Goal: Task Accomplishment & Management: Complete application form

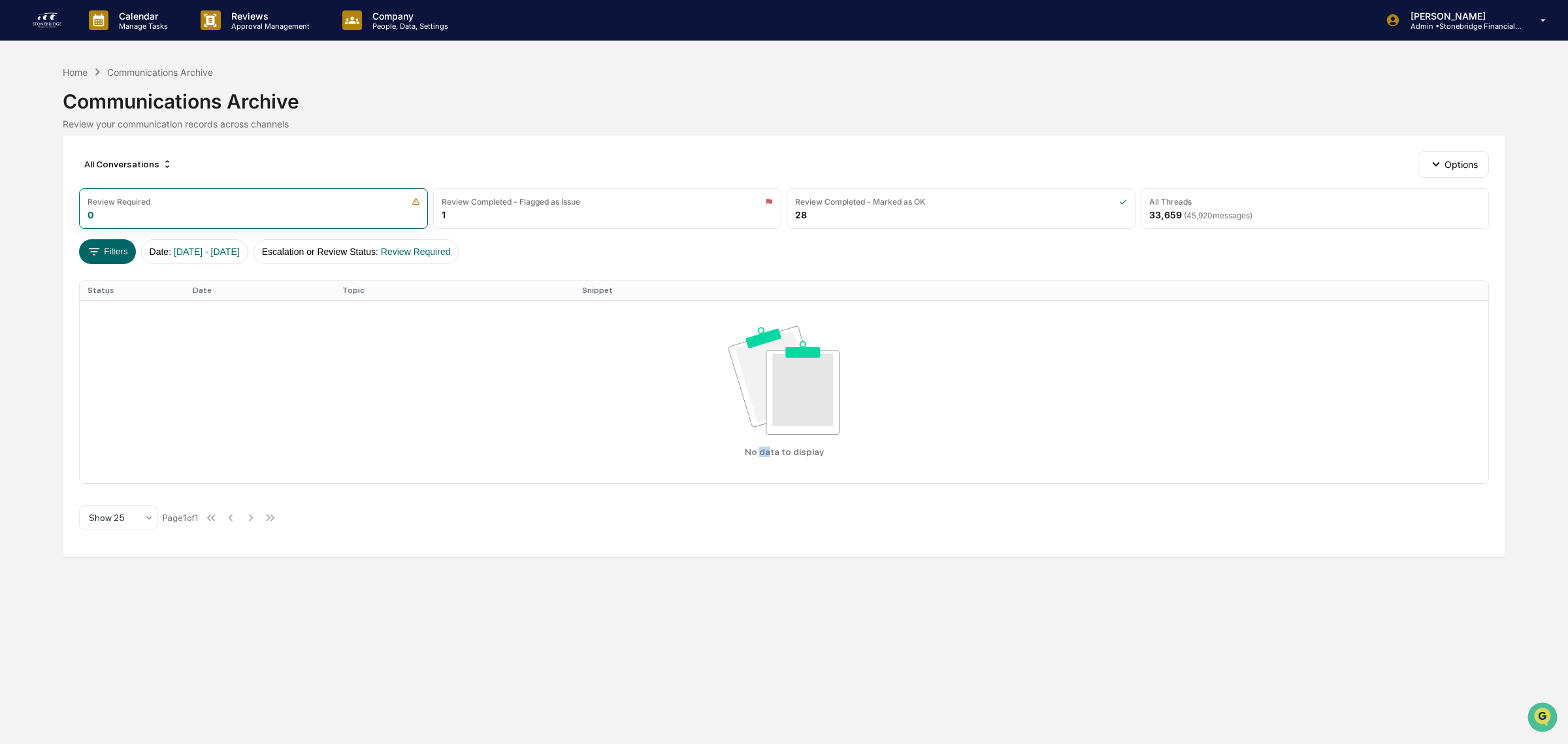
click at [62, 26] on img at bounding box center [47, 20] width 31 height 21
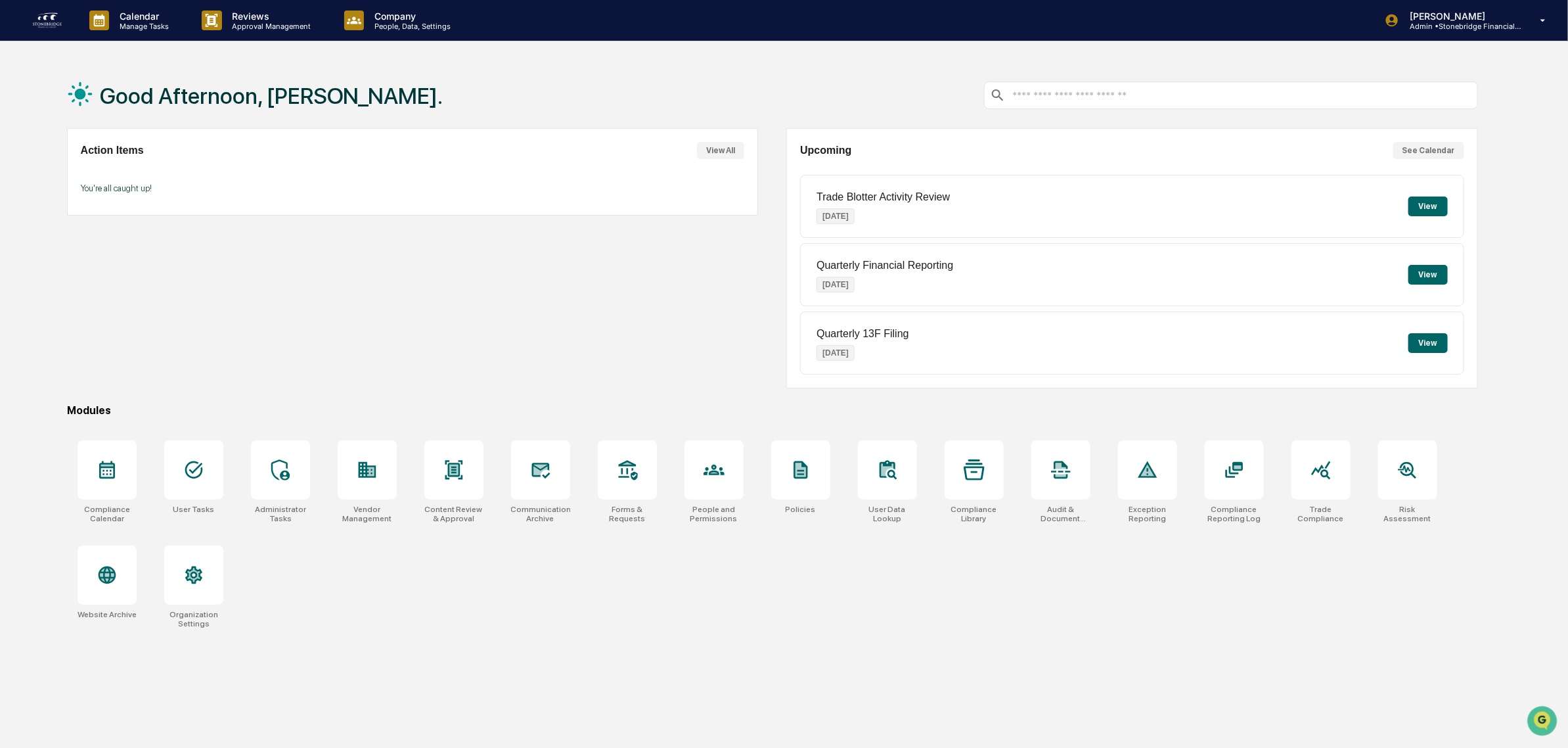
click at [716, 149] on button "View All" at bounding box center [721, 150] width 47 height 17
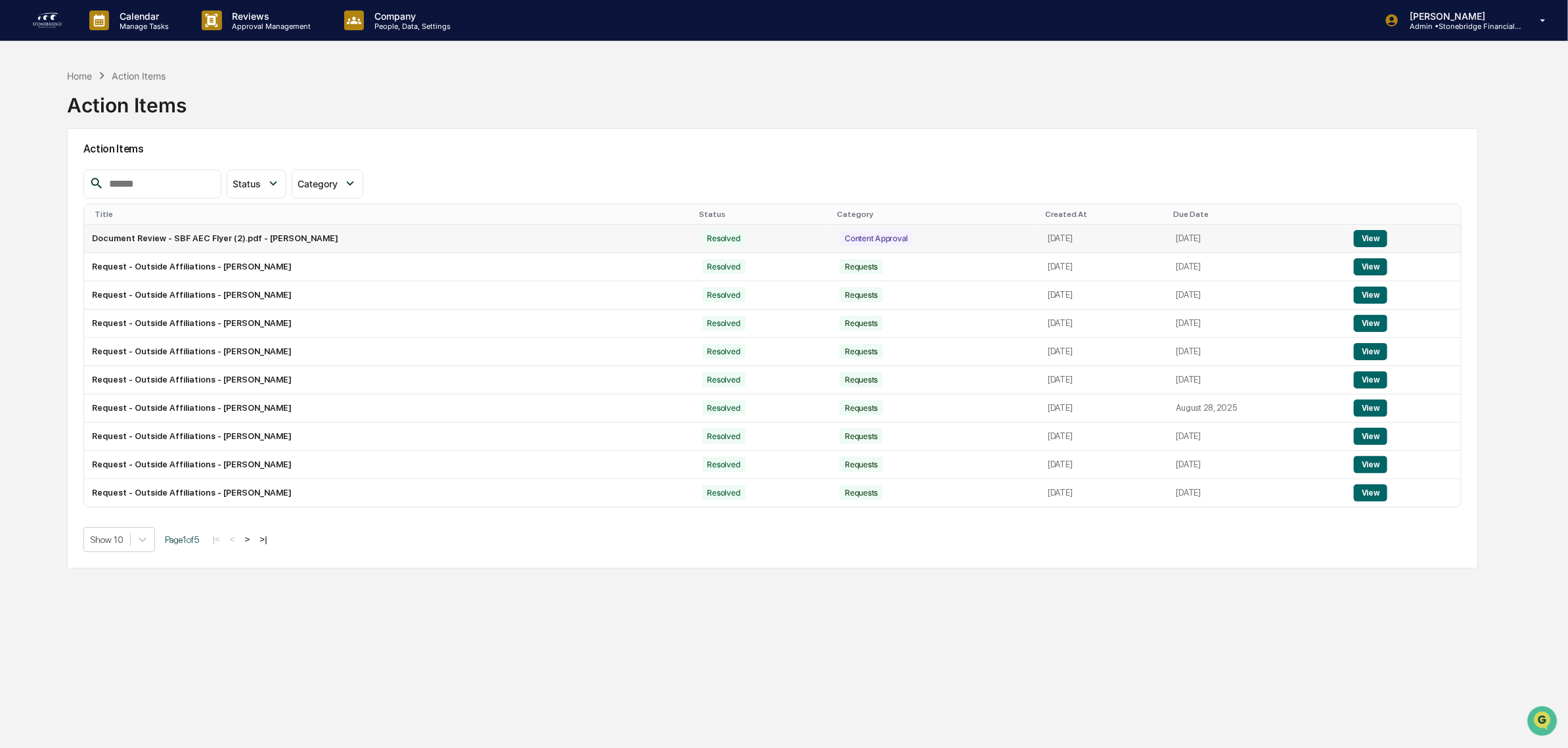
click at [1370, 241] on button "View" at bounding box center [1371, 239] width 33 height 17
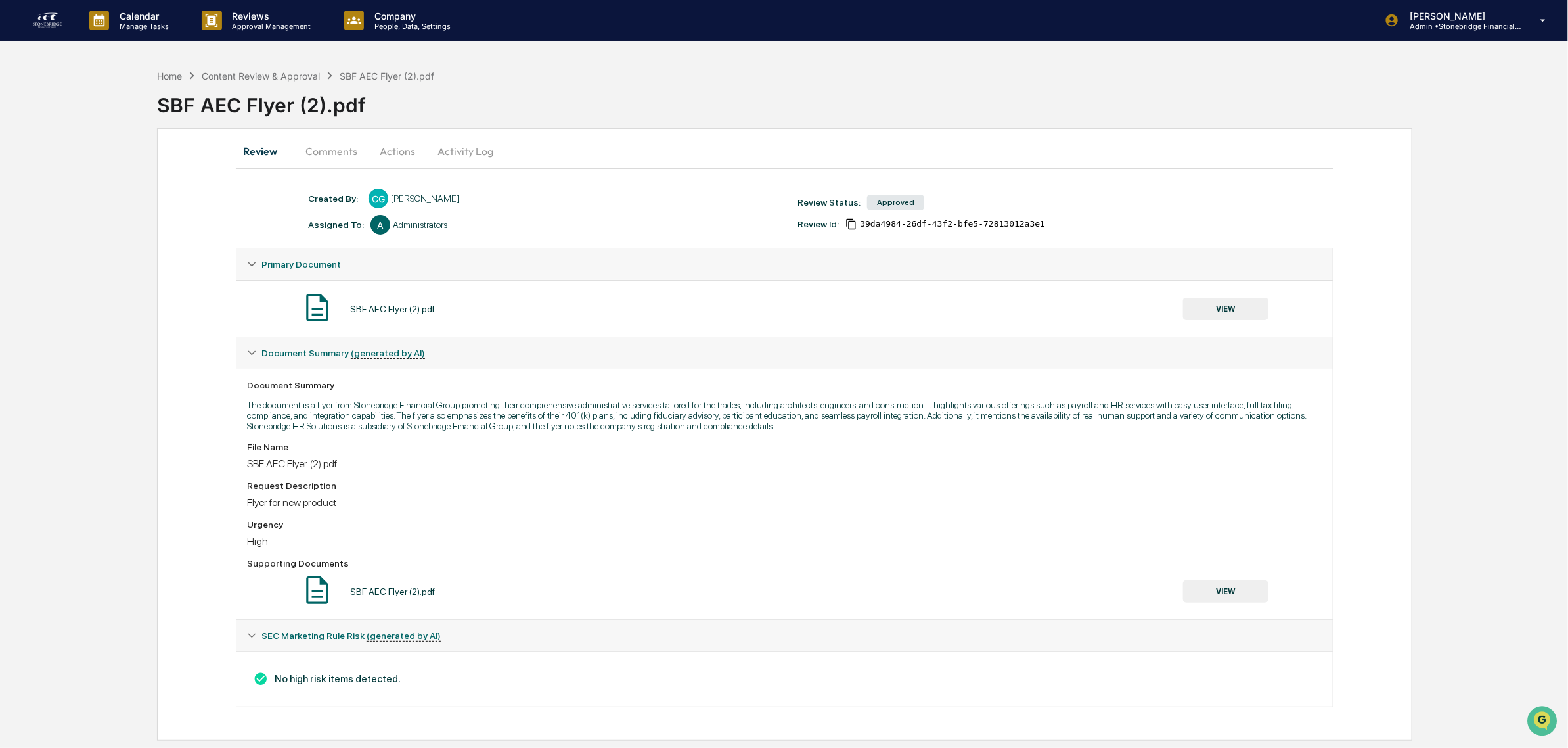
click at [1232, 306] on button "VIEW" at bounding box center [1226, 309] width 86 height 22
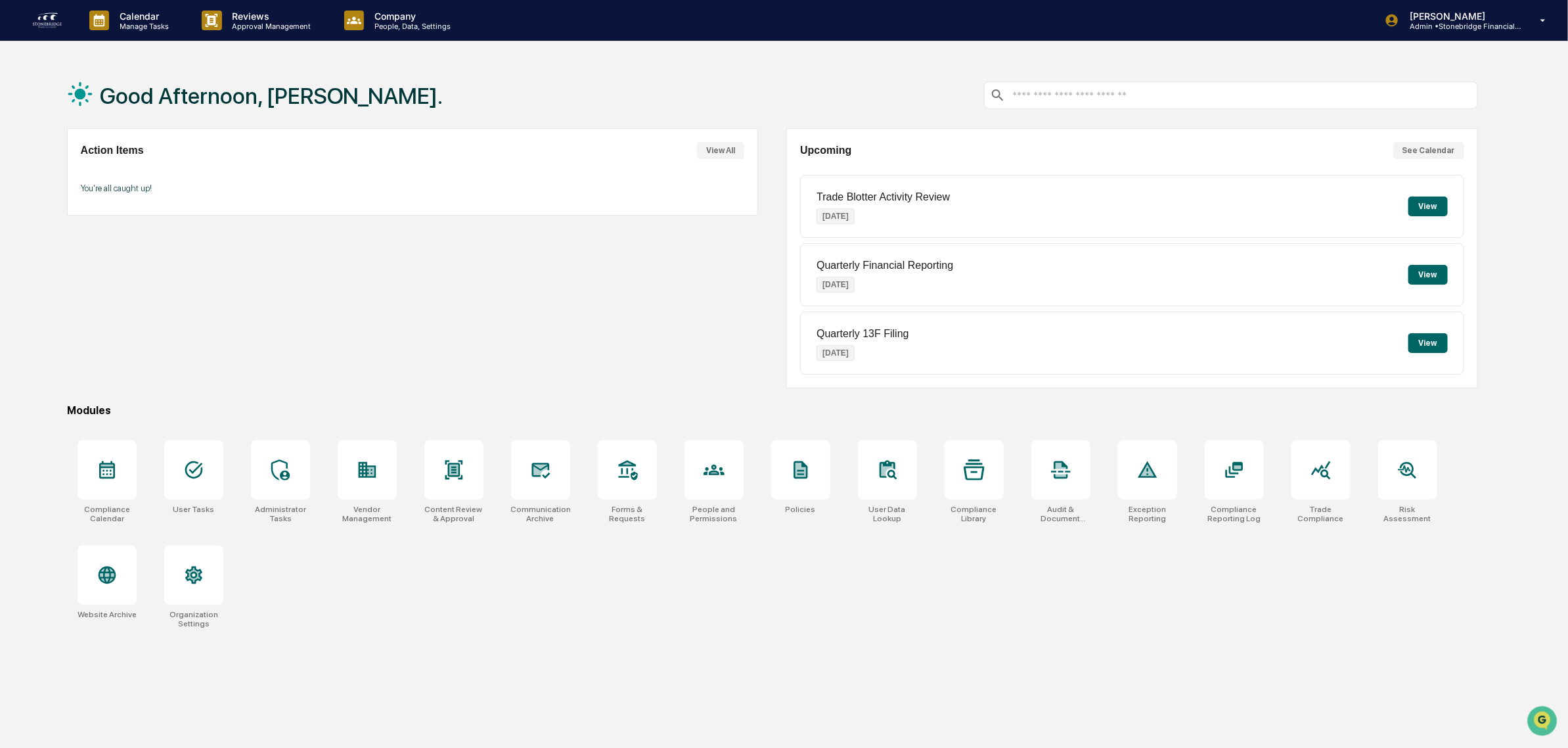
click at [725, 156] on button "View All" at bounding box center [721, 150] width 47 height 17
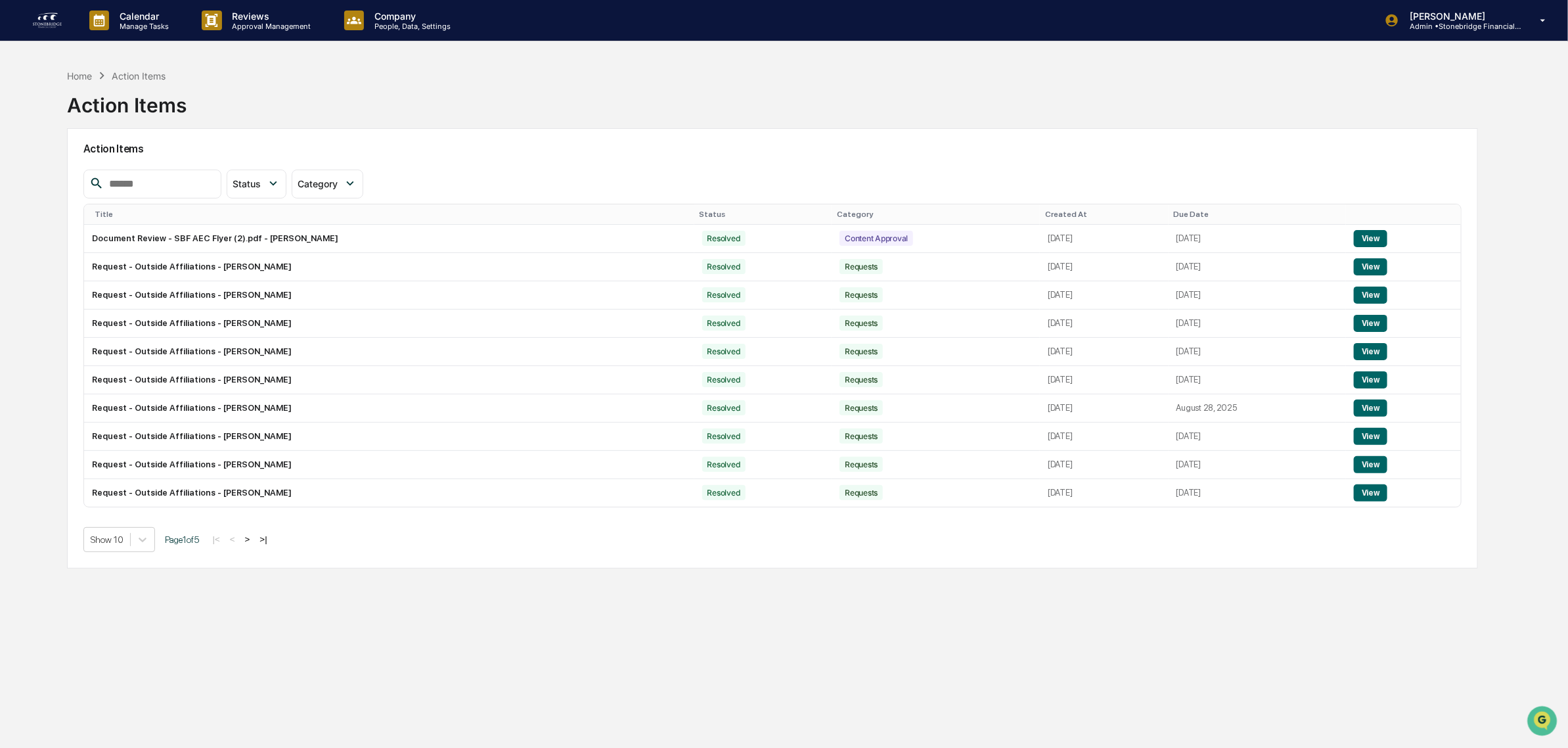
click at [54, 30] on img at bounding box center [47, 20] width 31 height 21
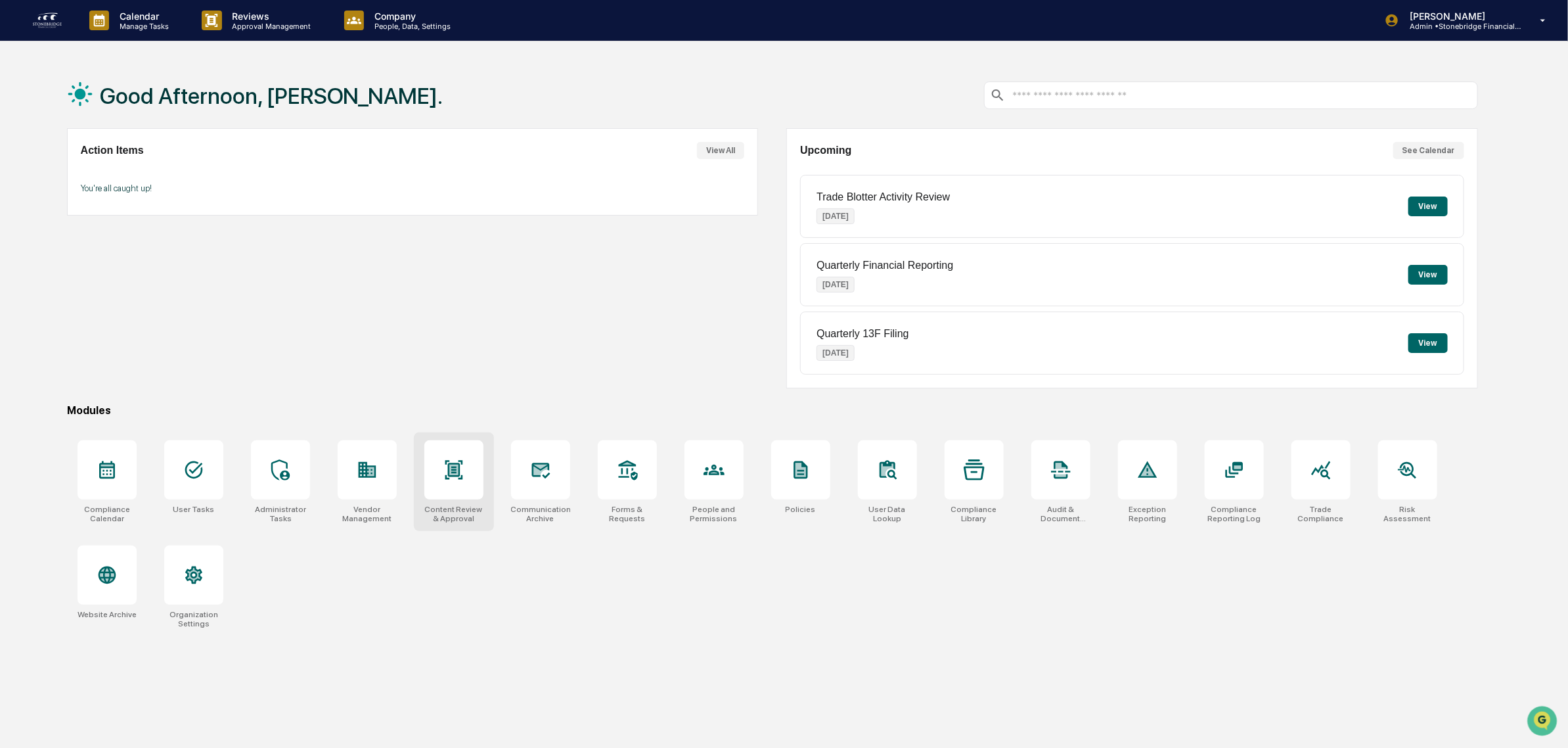
click at [455, 472] on icon at bounding box center [453, 469] width 18 height 19
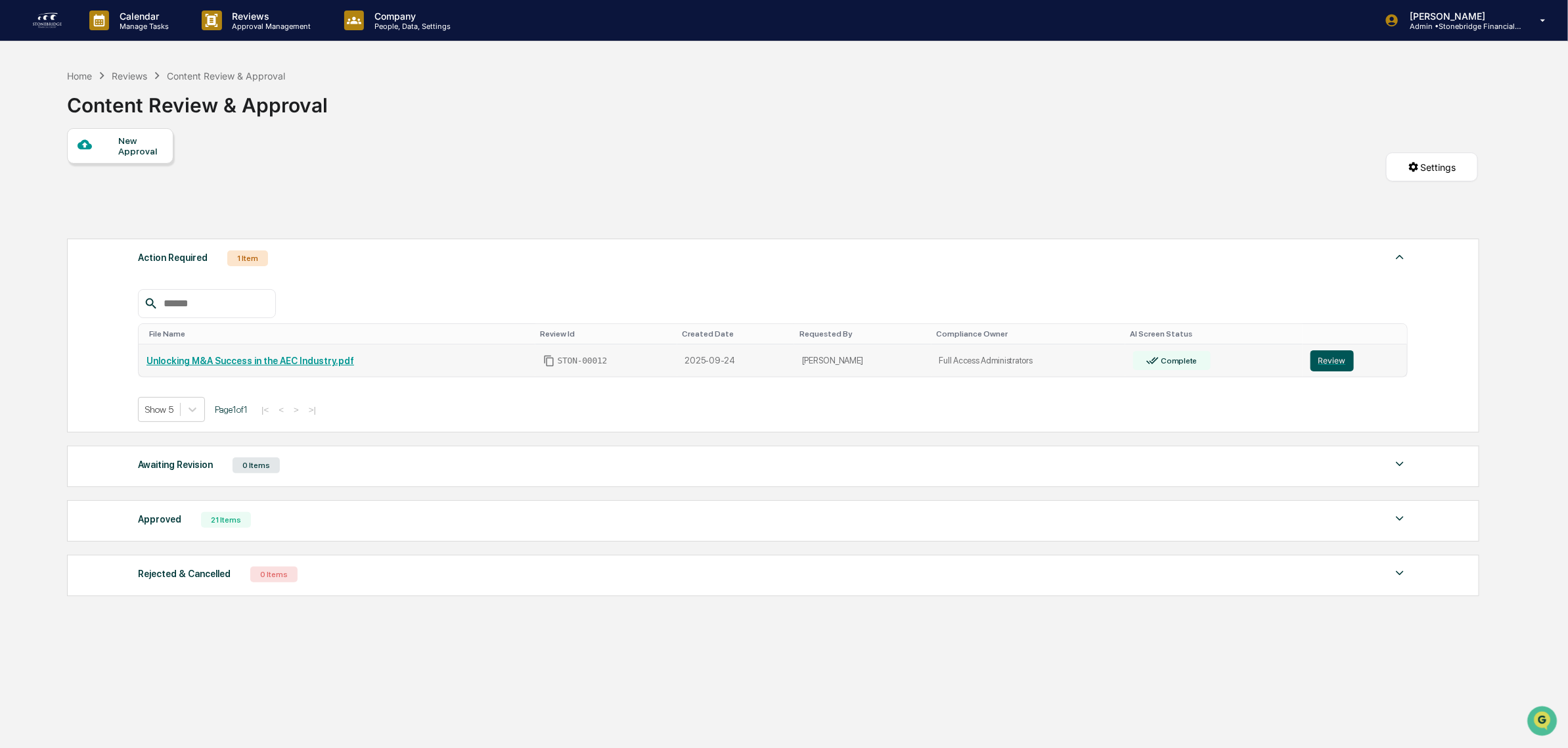
click at [1331, 365] on button "Review" at bounding box center [1332, 360] width 43 height 21
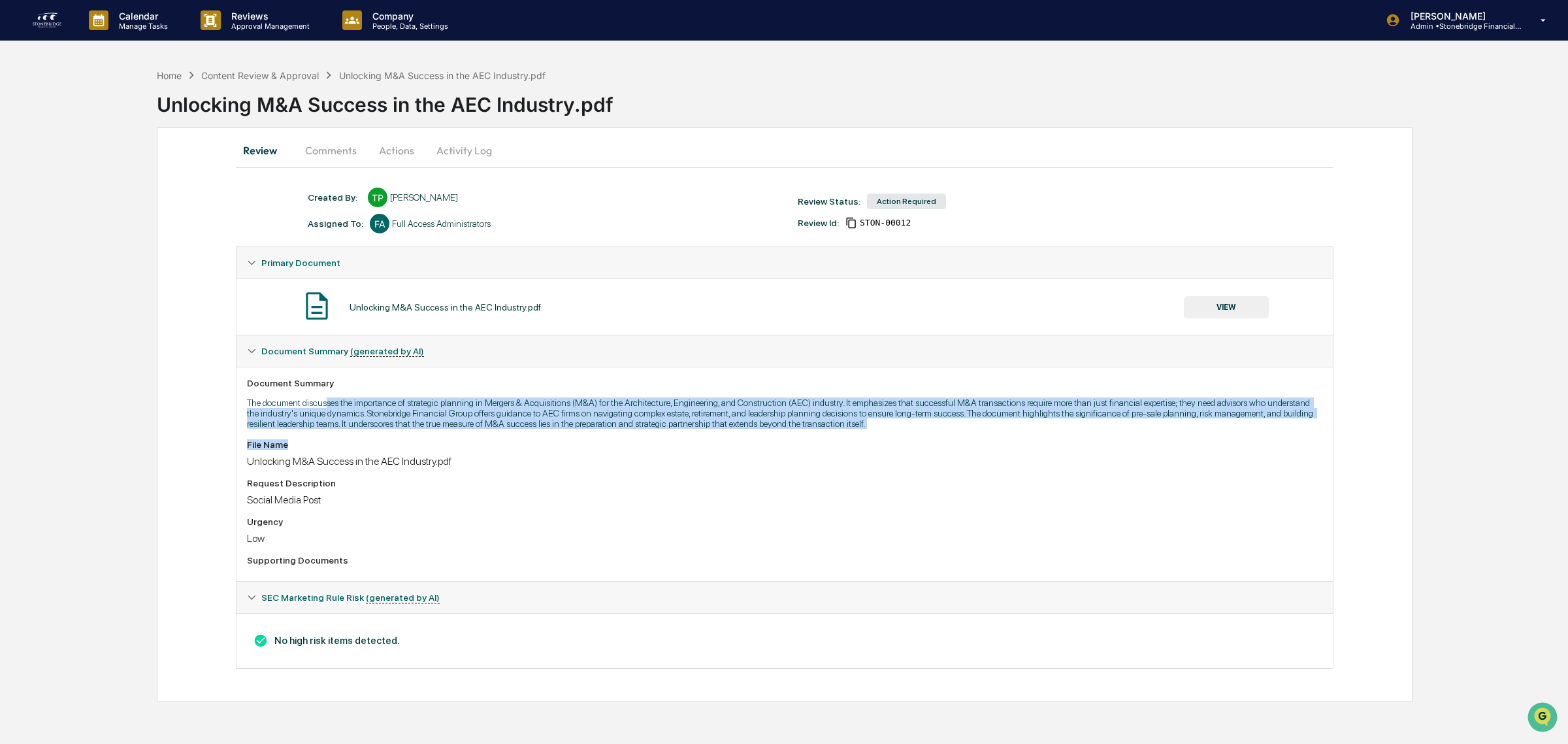
drag, startPoint x: 328, startPoint y: 405, endPoint x: 487, endPoint y: 438, distance: 162.4
click at [487, 438] on div "Document Summary The document discusses the importance of strategic planning in…" at bounding box center [785, 474] width 1097 height 214
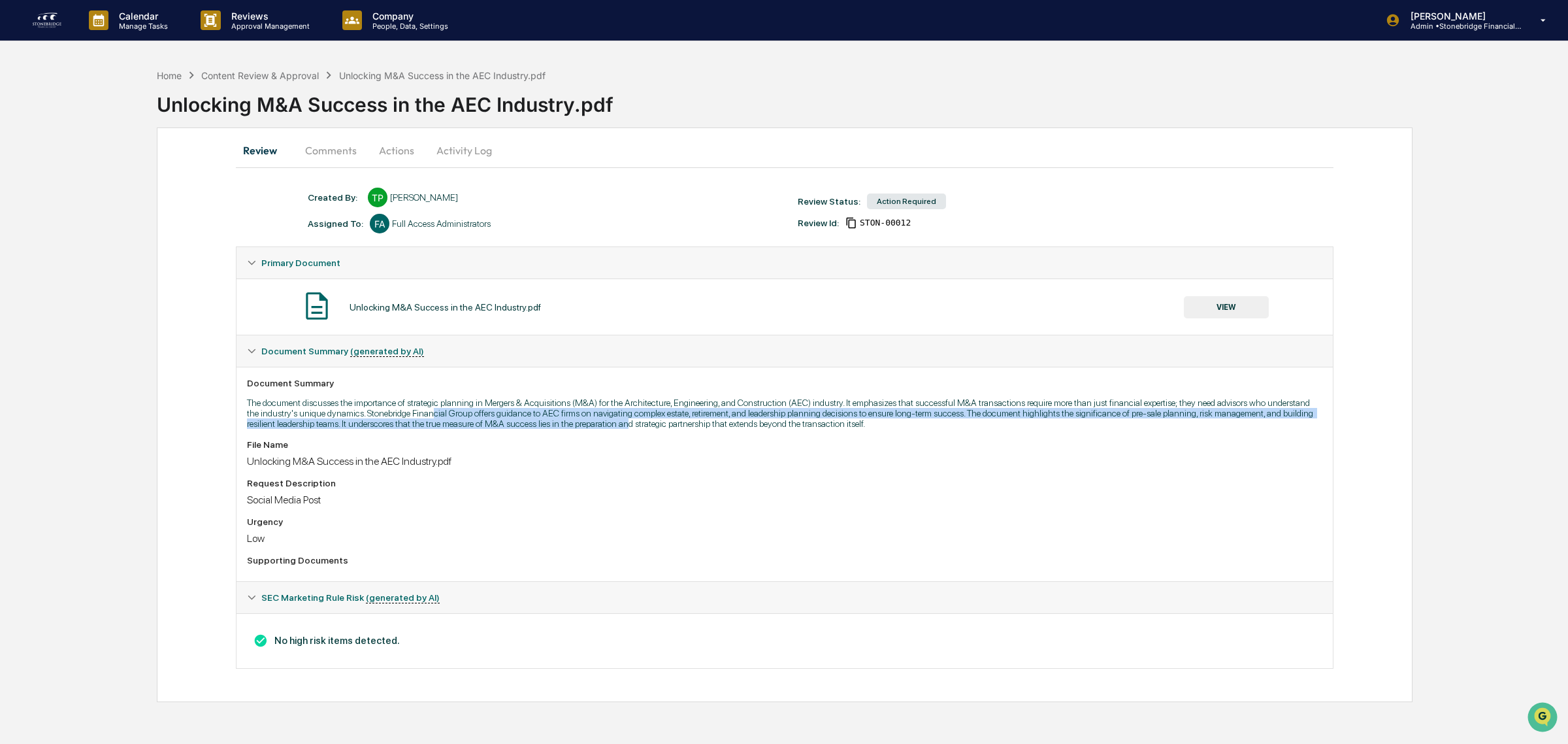
drag, startPoint x: 430, startPoint y: 413, endPoint x: 636, endPoint y: 427, distance: 206.5
click at [636, 427] on p "The document discusses the importance of strategic planning in Mergers & Acquis…" at bounding box center [784, 413] width 1075 height 31
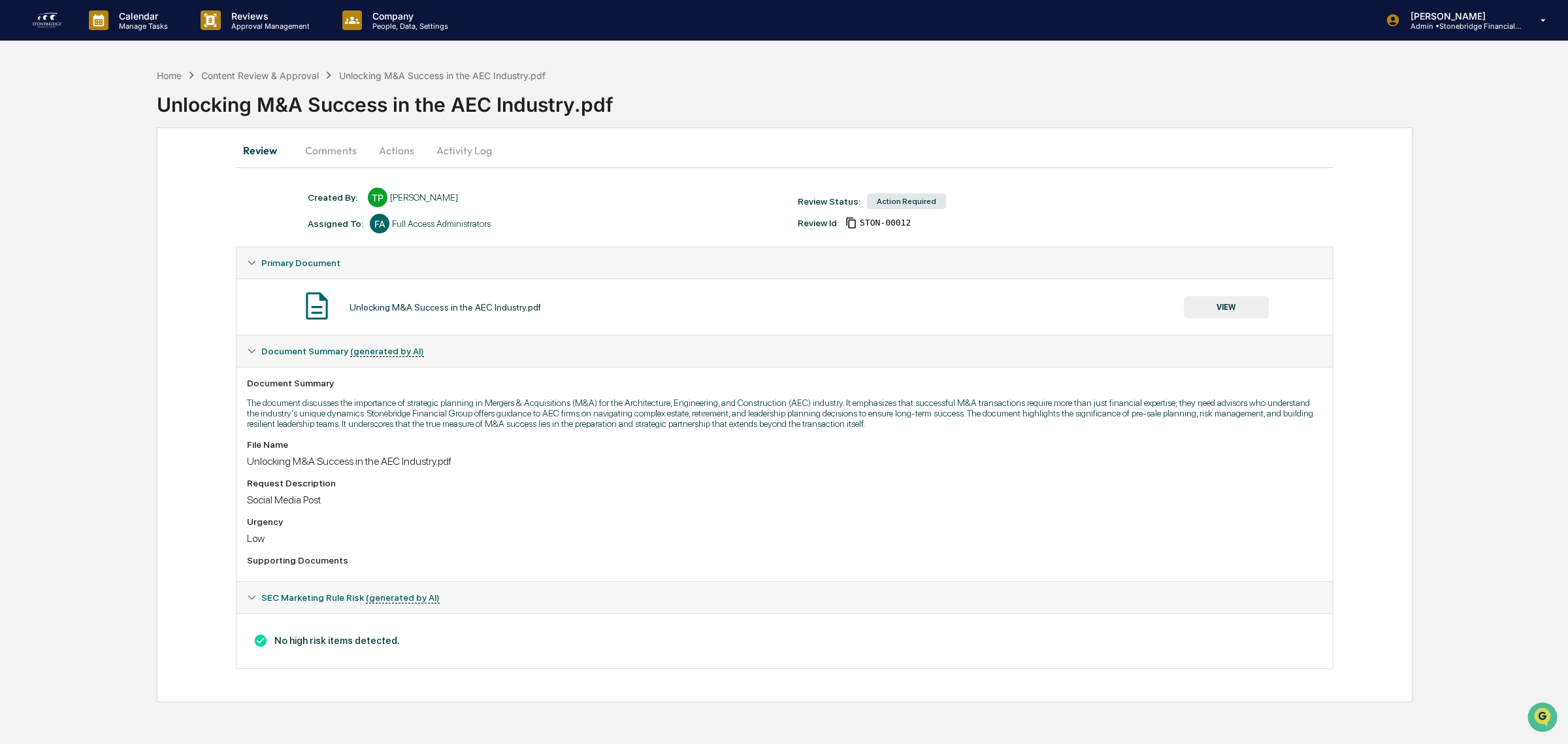
click at [596, 522] on div "File Name Unlocking M&A Success in the AEC Industry.pdf Request Description Soc…" at bounding box center [784, 504] width 1075 height 131
click at [415, 306] on div "Unlocking M&A Success in the AEC Industry.pdf" at bounding box center [445, 307] width 191 height 11
click at [1242, 308] on button "VIEW" at bounding box center [1226, 307] width 85 height 22
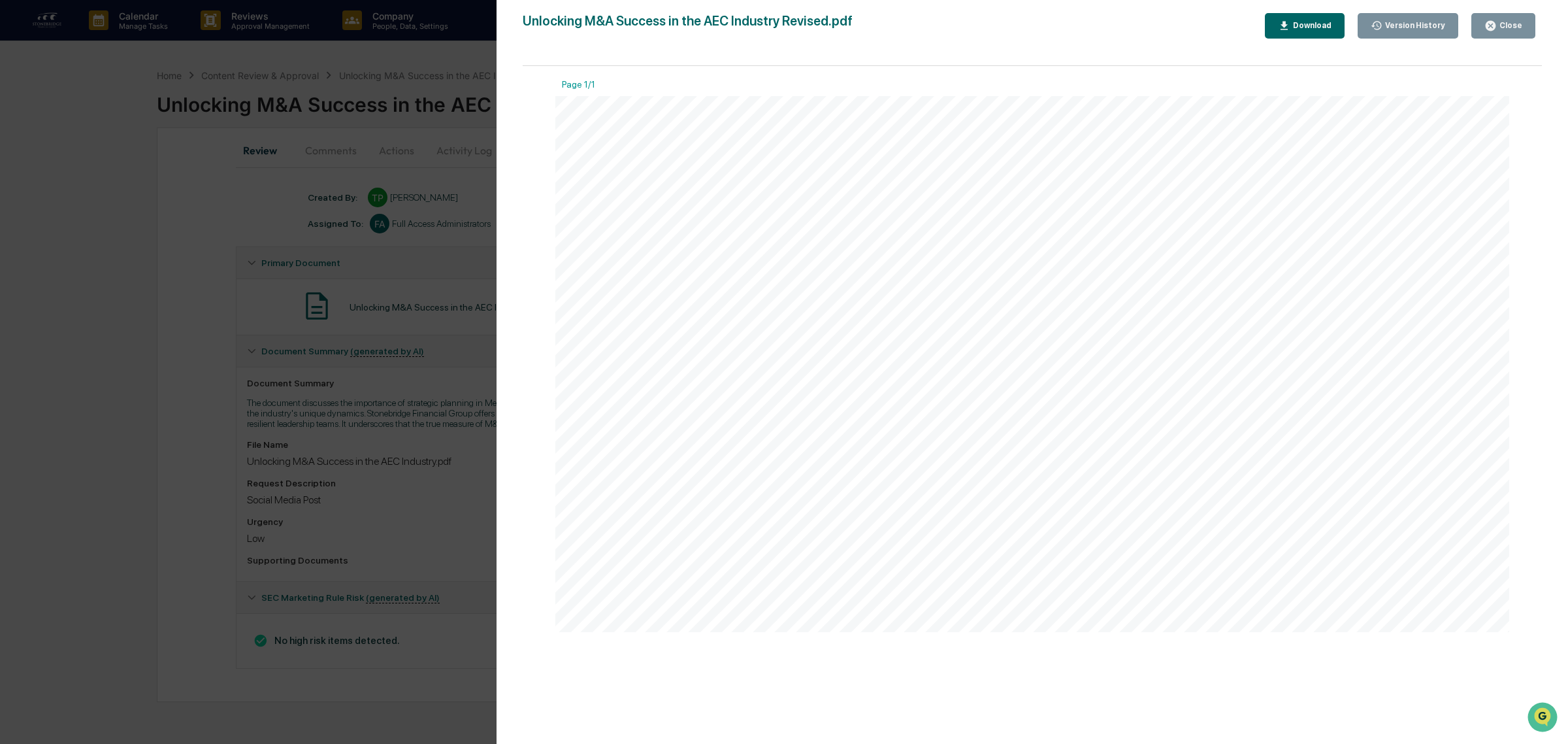
drag, startPoint x: 700, startPoint y: 139, endPoint x: 1004, endPoint y: 299, distance: 343.5
click at [1004, 299] on div at bounding box center [1032, 365] width 954 height 538
drag, startPoint x: 1004, startPoint y: 299, endPoint x: 863, endPoint y: 162, distance: 196.6
click at [863, 162] on div at bounding box center [1032, 365] width 954 height 538
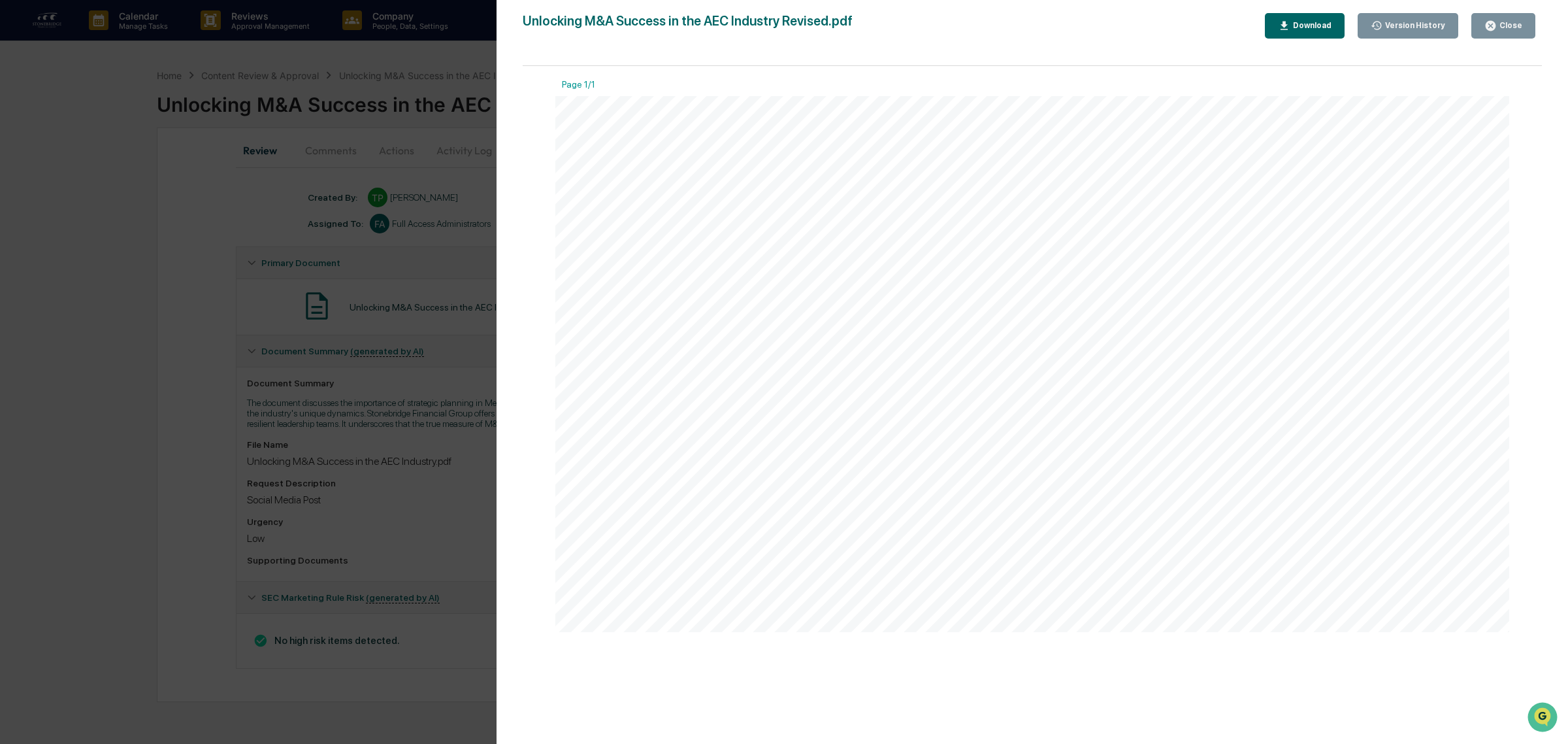
click at [863, 162] on div at bounding box center [1032, 365] width 954 height 538
drag, startPoint x: 739, startPoint y: 158, endPoint x: 965, endPoint y: 249, distance: 243.6
click at [965, 249] on div at bounding box center [1032, 365] width 954 height 538
drag, startPoint x: 965, startPoint y: 249, endPoint x: 815, endPoint y: 204, distance: 156.6
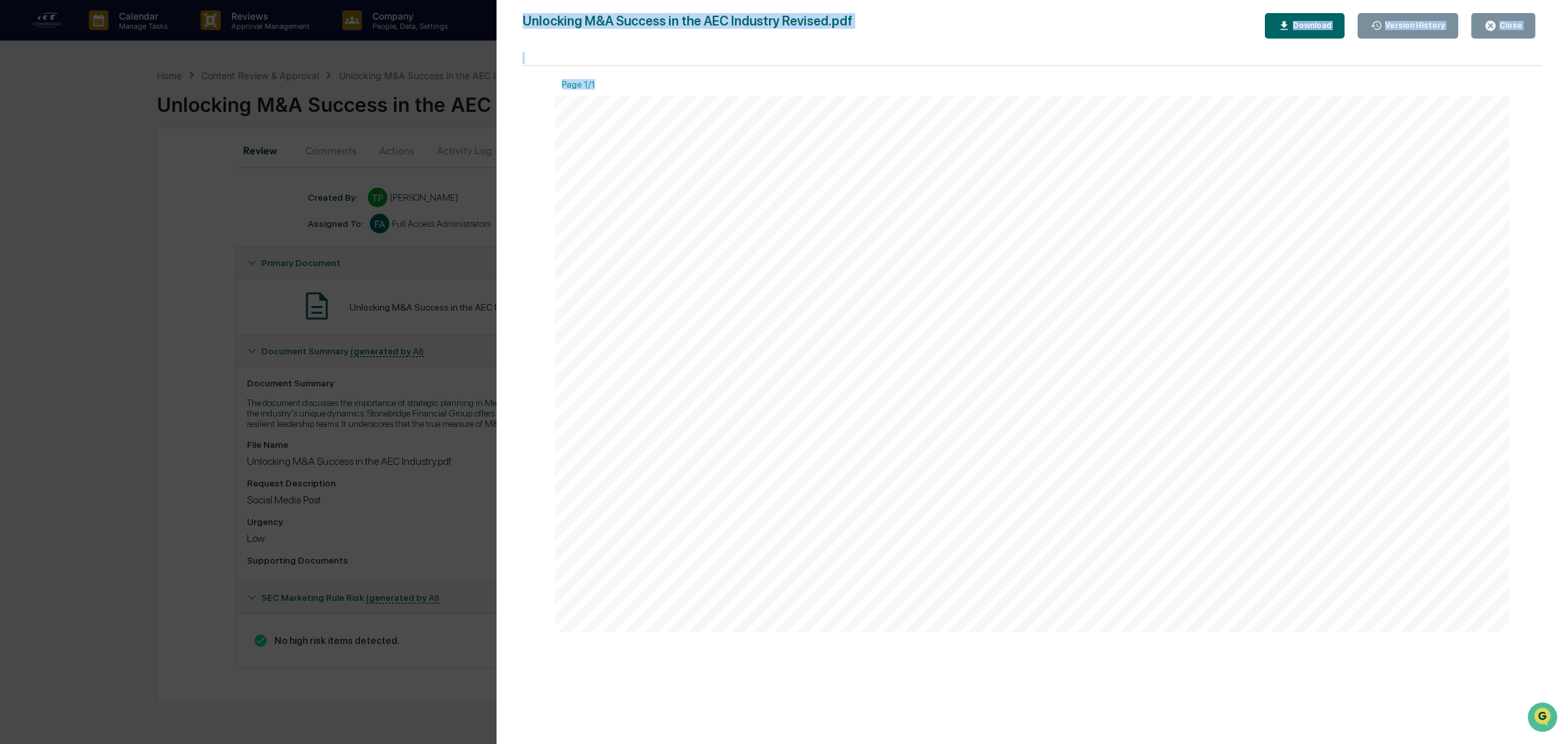
click at [817, 204] on div at bounding box center [1032, 365] width 954 height 538
click at [815, 204] on div at bounding box center [1032, 365] width 954 height 538
drag, startPoint x: 1001, startPoint y: 188, endPoint x: 978, endPoint y: 370, distance: 183.4
click at [978, 370] on div at bounding box center [1032, 365] width 954 height 538
click at [1503, 23] on div "Close" at bounding box center [1510, 25] width 26 height 9
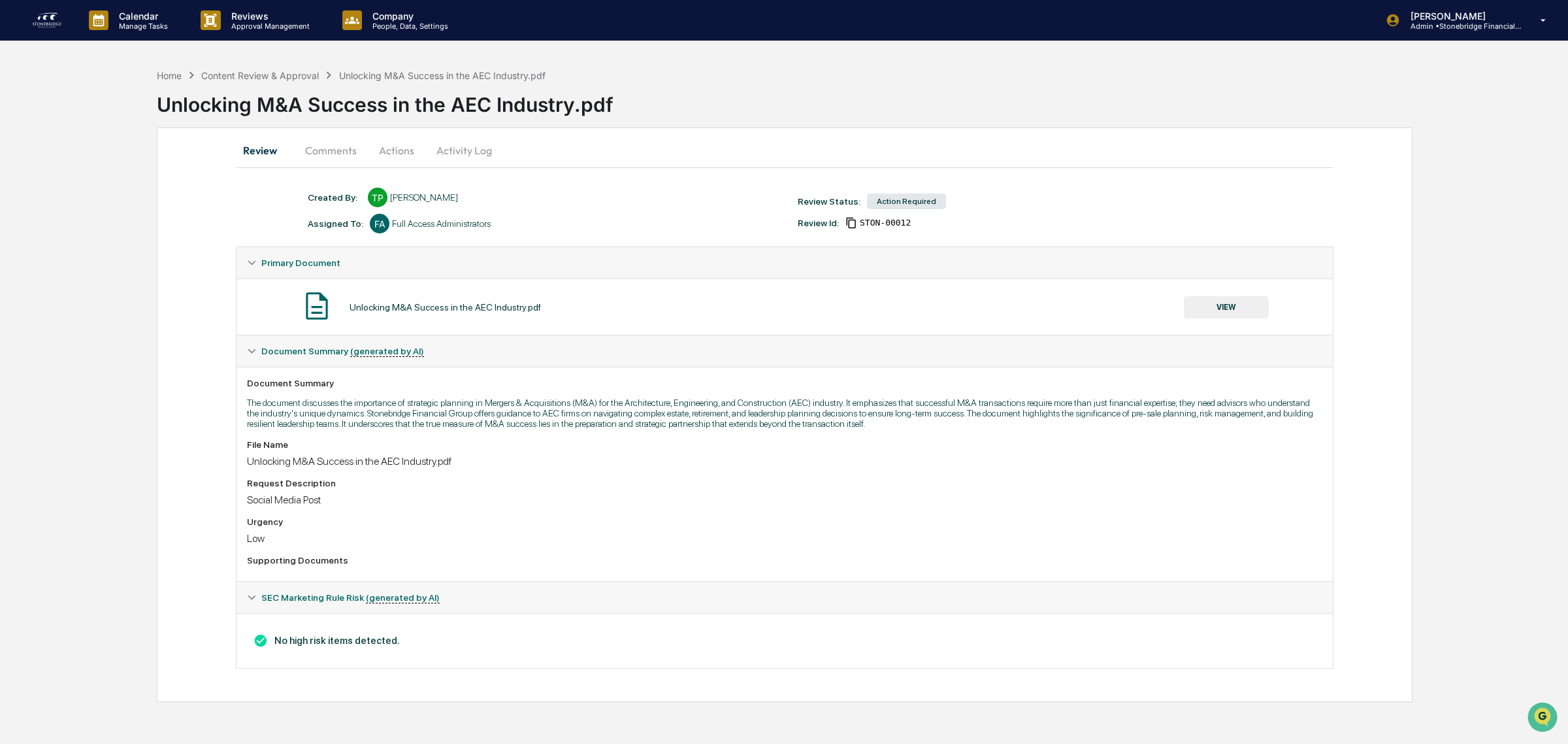
click at [302, 145] on button "Comments" at bounding box center [331, 150] width 72 height 31
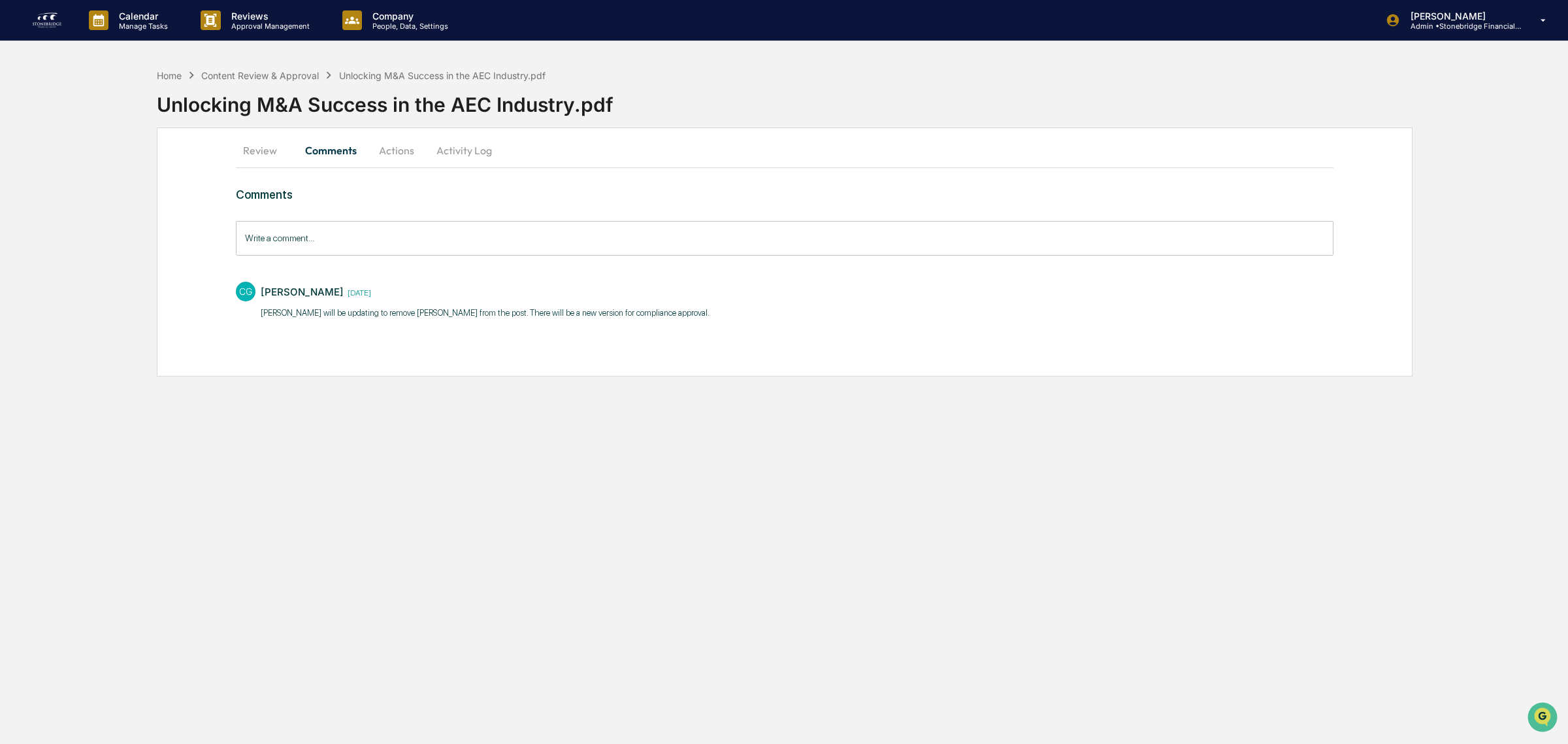
click at [396, 149] on button "Actions" at bounding box center [396, 150] width 59 height 31
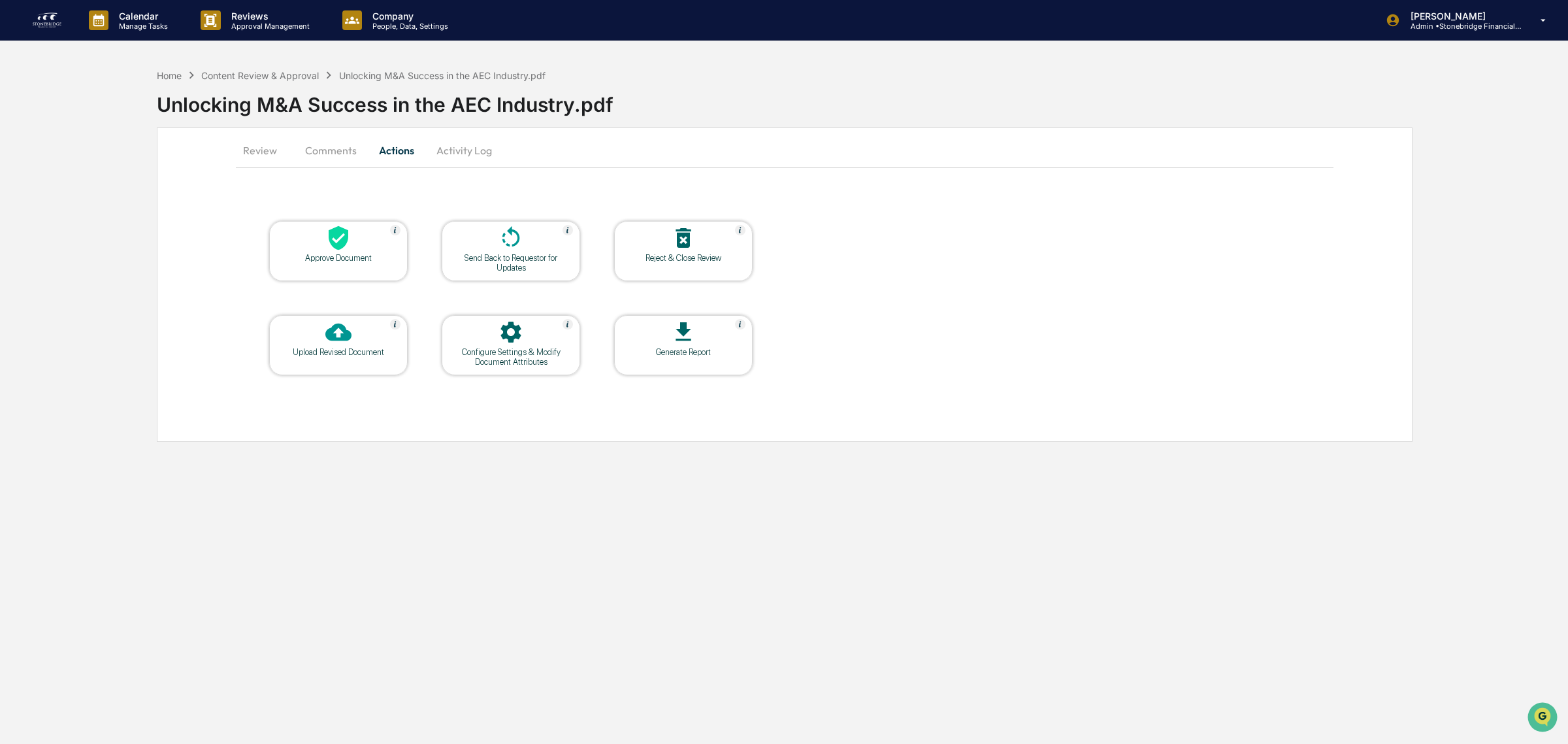
click at [296, 250] on div at bounding box center [338, 239] width 130 height 28
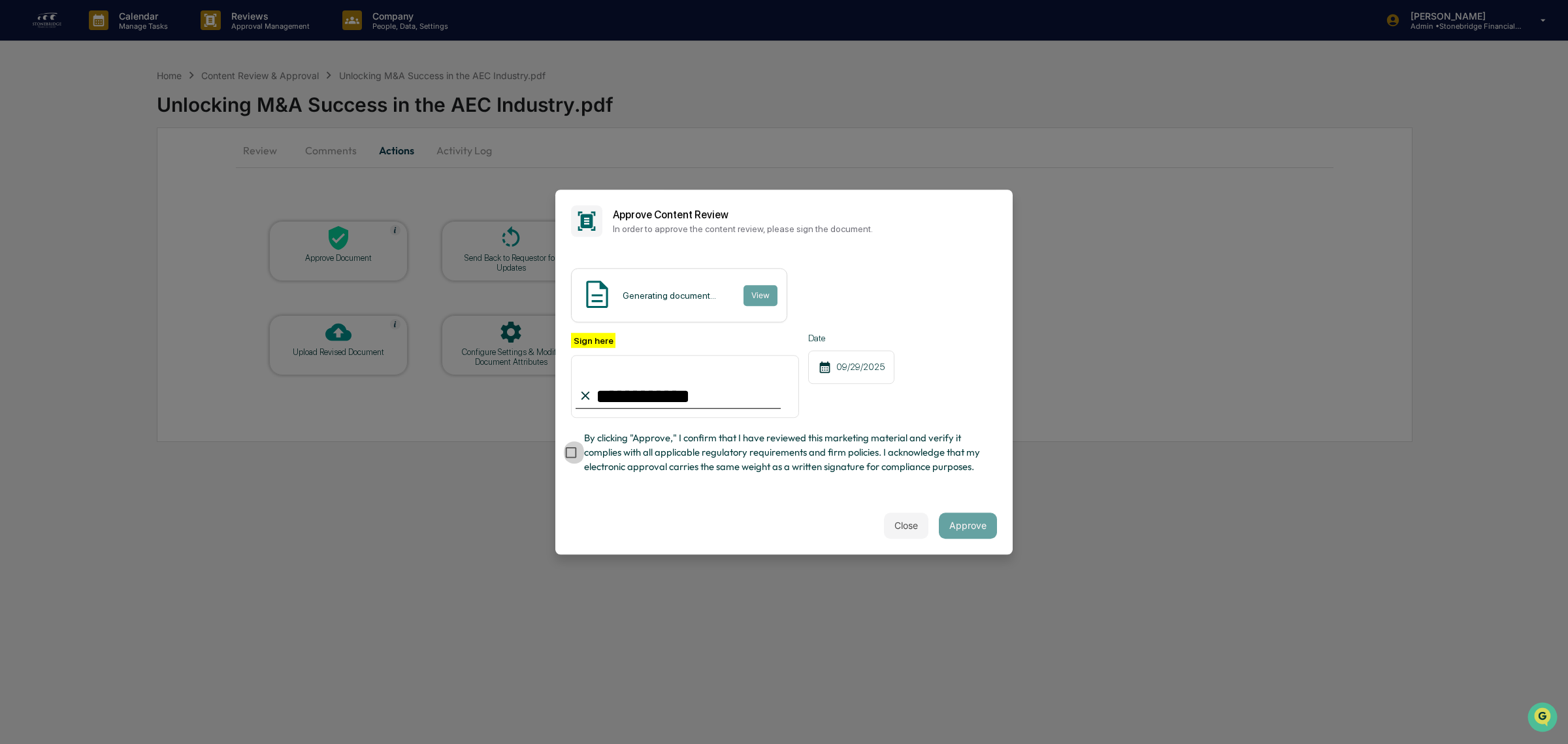
click at [715, 467] on span "By clicking "Approve," I confirm that I have reviewed this marketing material a…" at bounding box center [785, 452] width 403 height 44
click at [663, 401] on input "**********" at bounding box center [685, 386] width 228 height 62
type input "**********"
click at [744, 295] on button "View" at bounding box center [760, 295] width 34 height 21
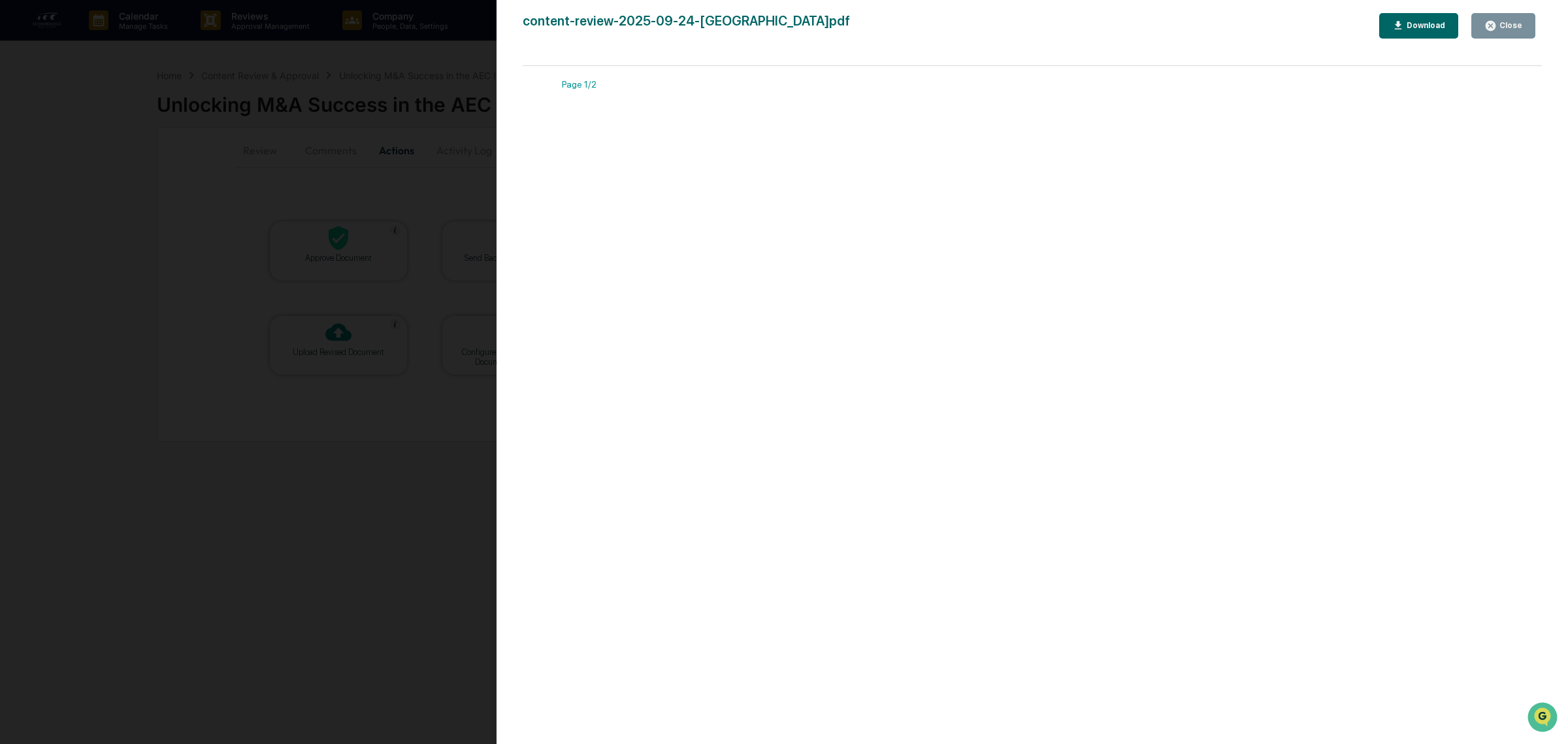
click at [1496, 23] on icon "button" at bounding box center [1491, 26] width 10 height 10
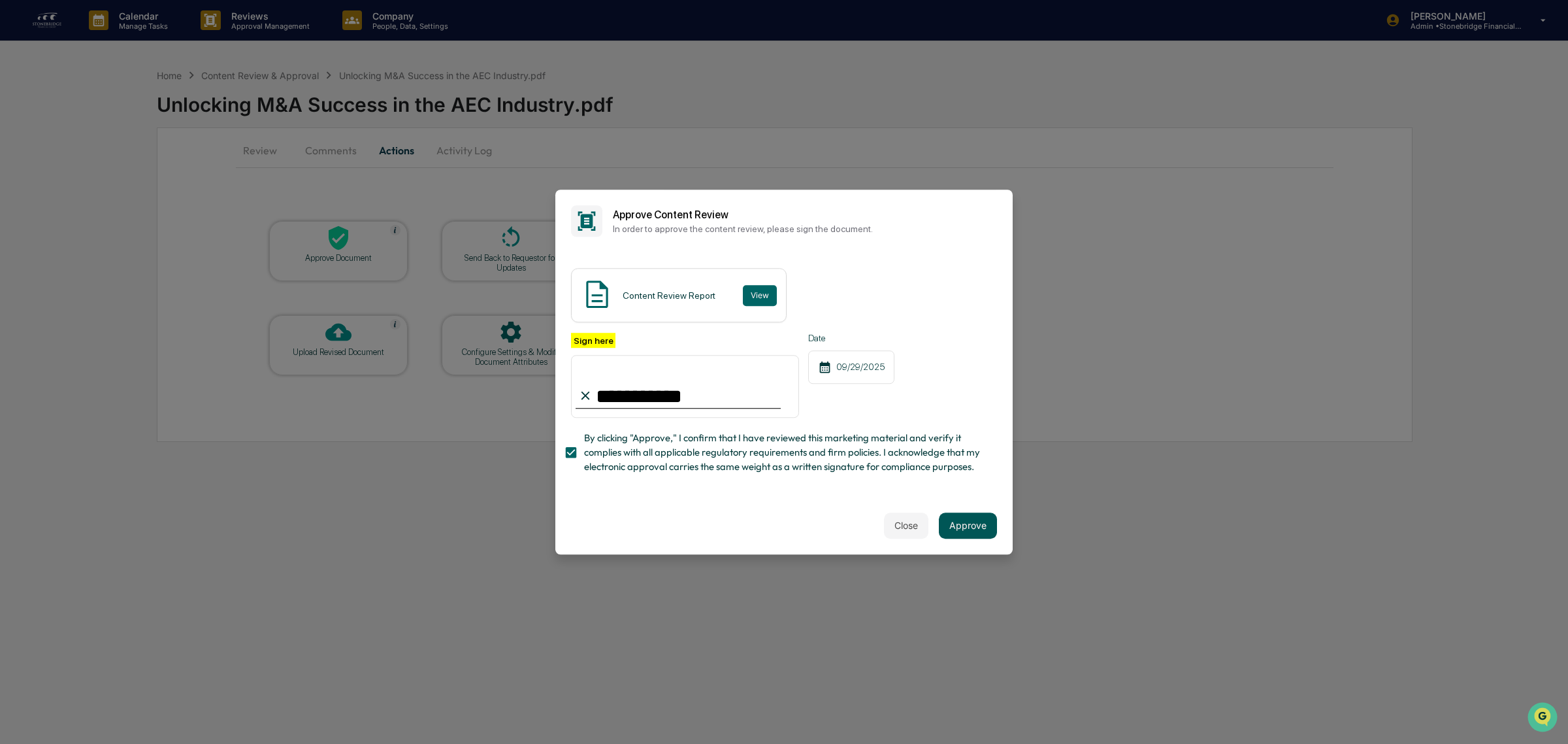
click at [970, 523] on button "Approve" at bounding box center [968, 526] width 58 height 26
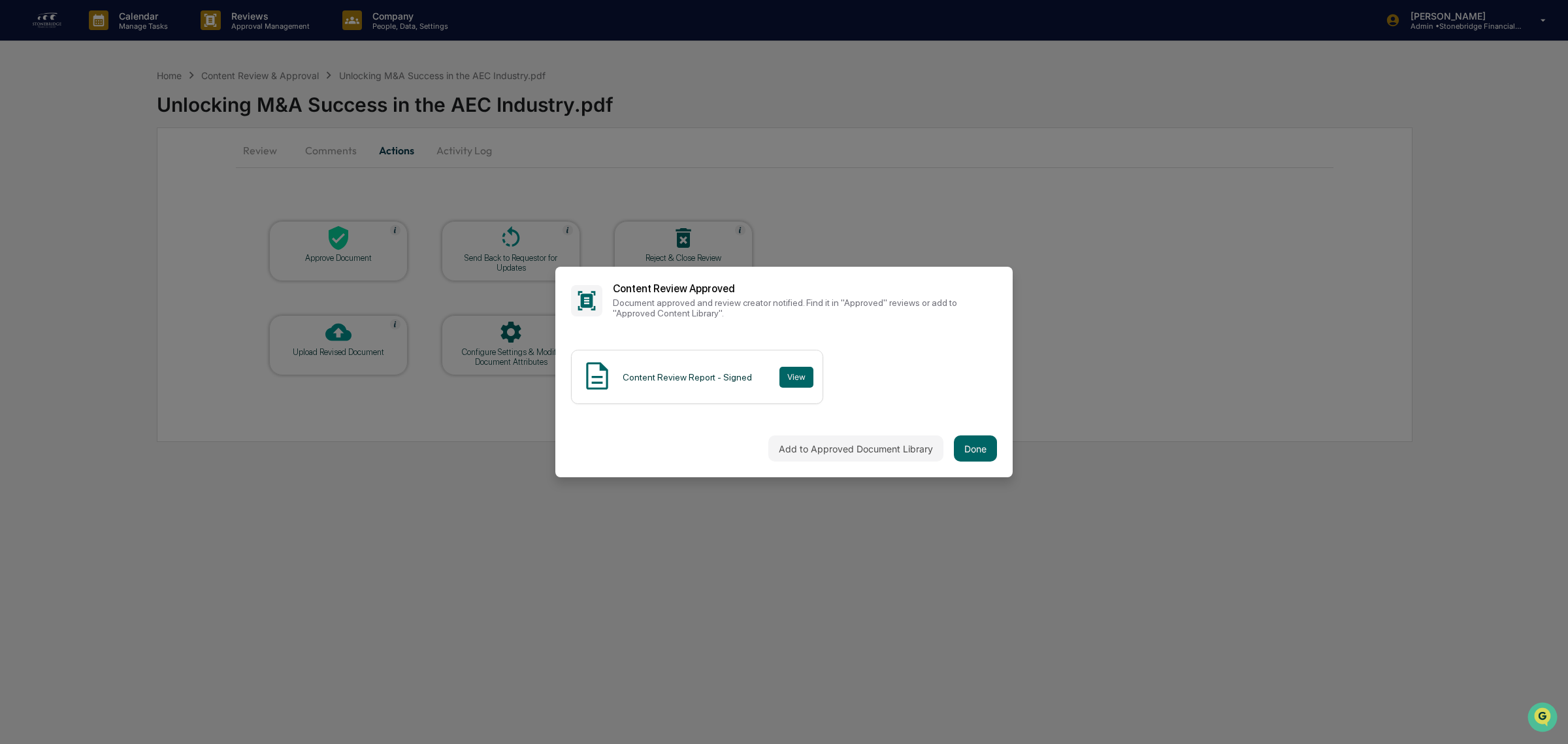
click at [964, 432] on div "Add to Approved Document Library Done" at bounding box center [783, 448] width 457 height 57
click at [971, 447] on button "Done" at bounding box center [975, 448] width 43 height 26
